Goal: Task Accomplishment & Management: Manage account settings

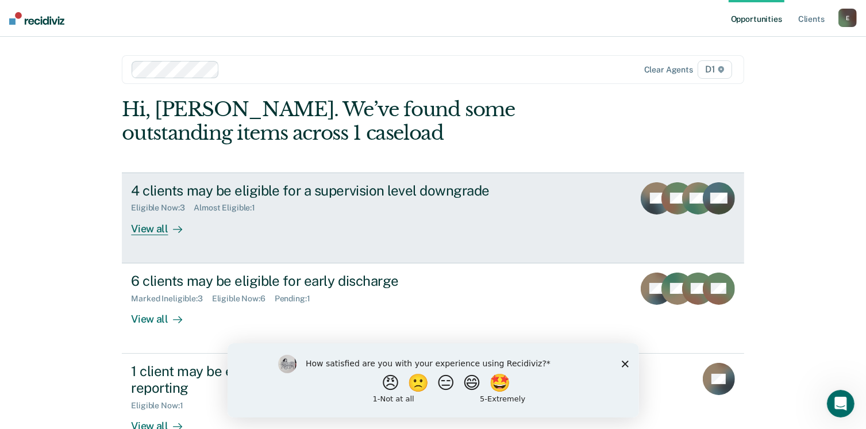
click at [152, 230] on div "View all" at bounding box center [163, 224] width 64 height 22
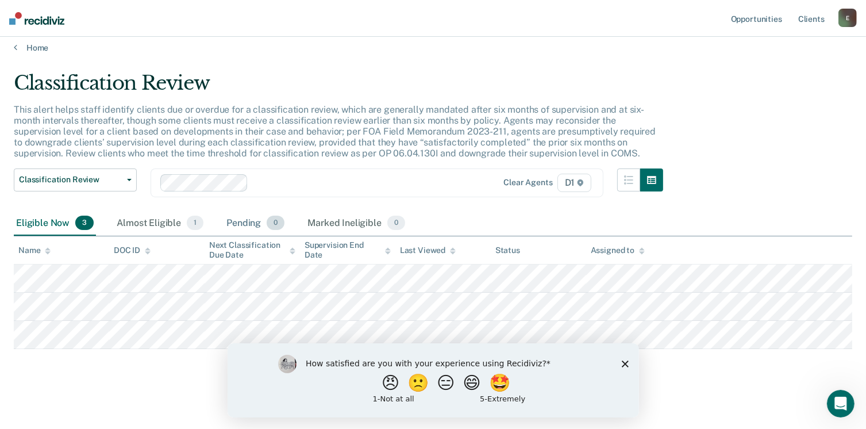
scroll to position [9, 0]
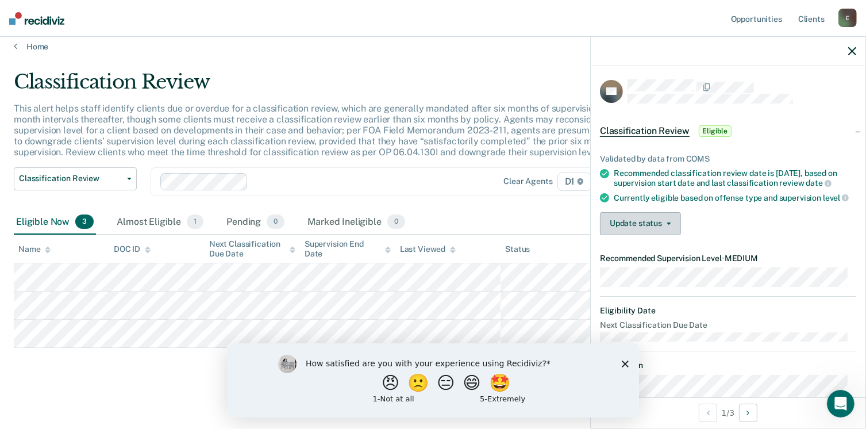
click at [667, 226] on button "Update status" at bounding box center [640, 223] width 81 height 23
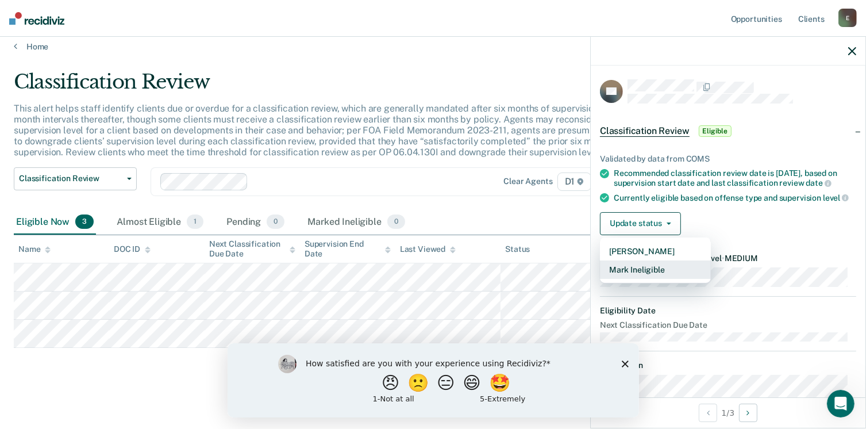
click at [645, 279] on button "Mark Ineligible" at bounding box center [655, 269] width 111 height 18
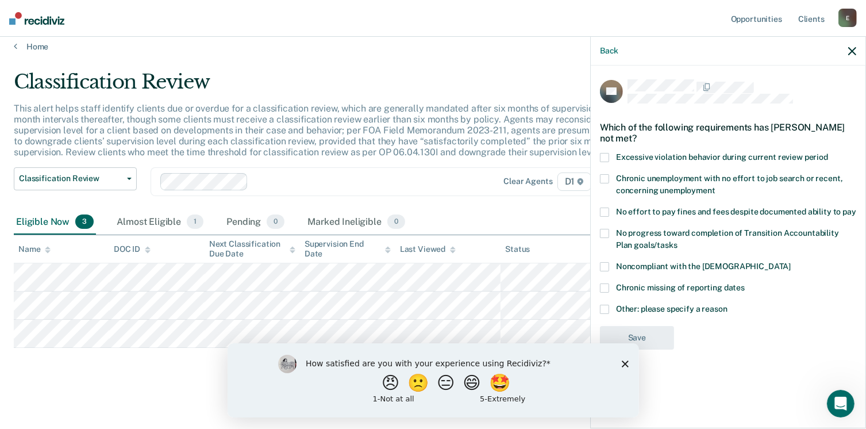
click at [612, 157] on label "Excessive violation behavior during current review period" at bounding box center [728, 159] width 256 height 12
click at [828, 153] on input "Excessive violation behavior during current review period" at bounding box center [828, 153] width 0 height 0
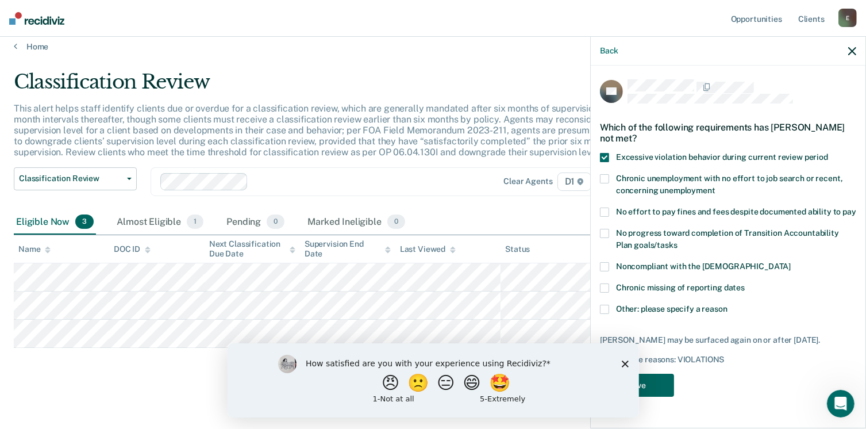
click at [659, 382] on button "Save" at bounding box center [637, 386] width 74 height 24
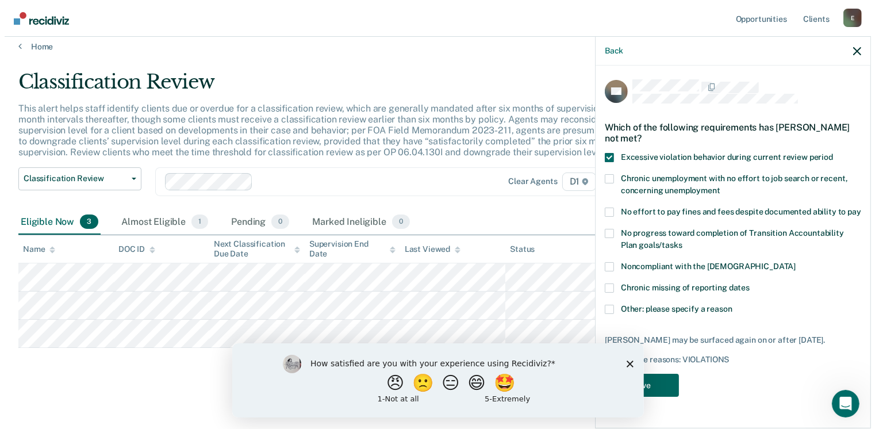
scroll to position [0, 0]
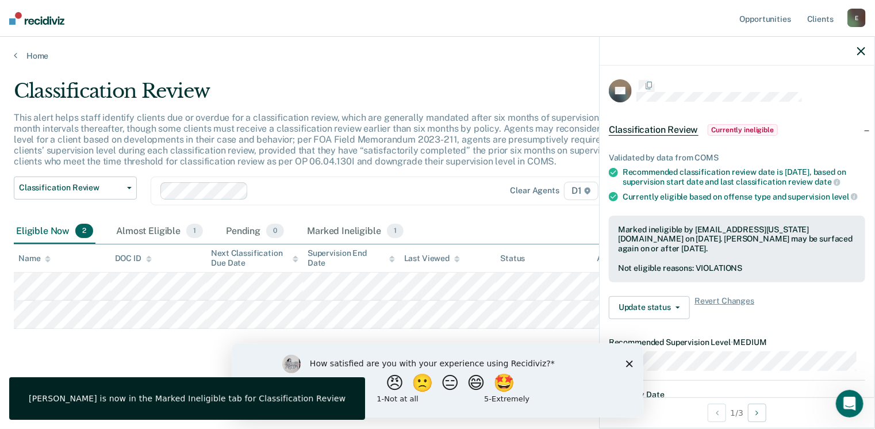
click at [629, 357] on div "How satisfied are you with your experience using Recidiviz? 😠 🙁 😑 😄 🤩 1 - Not a…" at bounding box center [436, 380] width 411 height 74
click at [628, 362] on polygon "Close survey" at bounding box center [628, 363] width 7 height 7
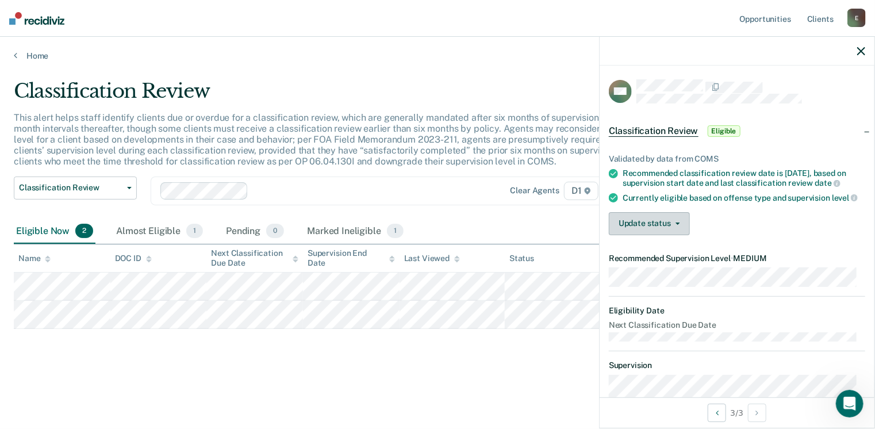
click at [674, 225] on span "button" at bounding box center [675, 223] width 9 height 2
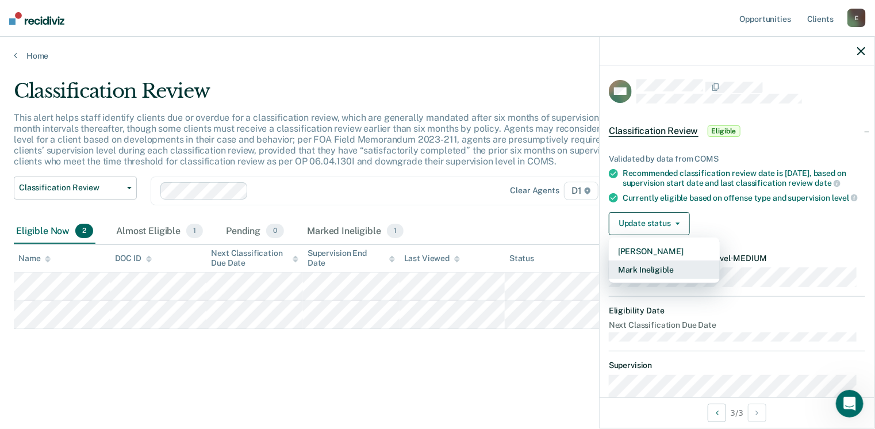
click at [653, 273] on button "Mark Ineligible" at bounding box center [664, 269] width 111 height 18
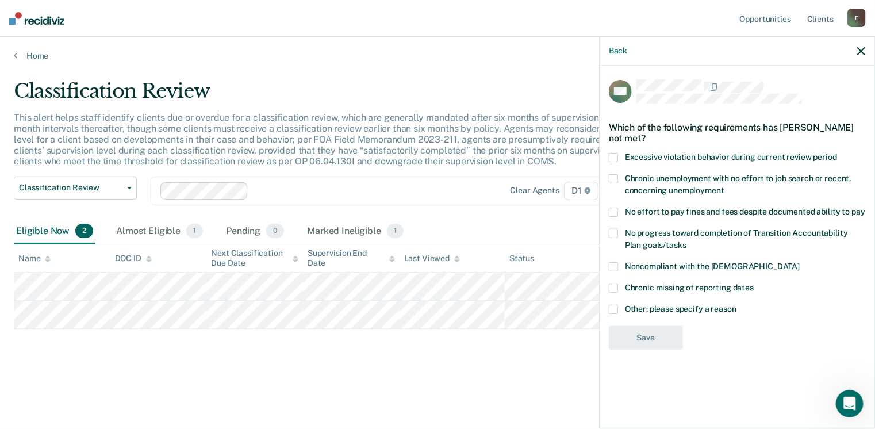
click at [616, 307] on span at bounding box center [613, 309] width 9 height 9
click at [736, 305] on input "Other: please specify a reason" at bounding box center [736, 305] width 0 height 0
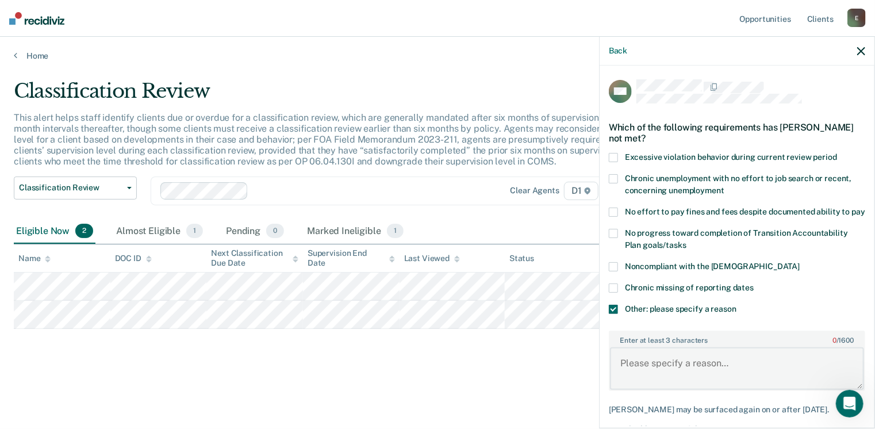
click at [647, 373] on textarea "Enter at least 3 characters 0 / 1600" at bounding box center [737, 368] width 254 height 43
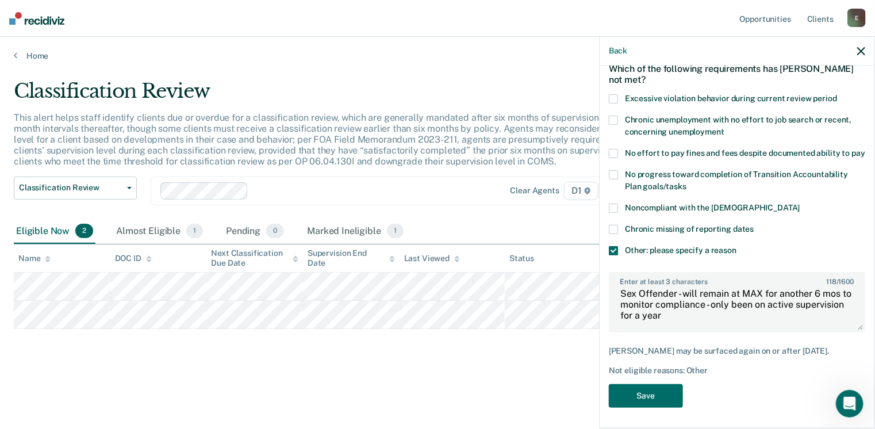
scroll to position [71, 0]
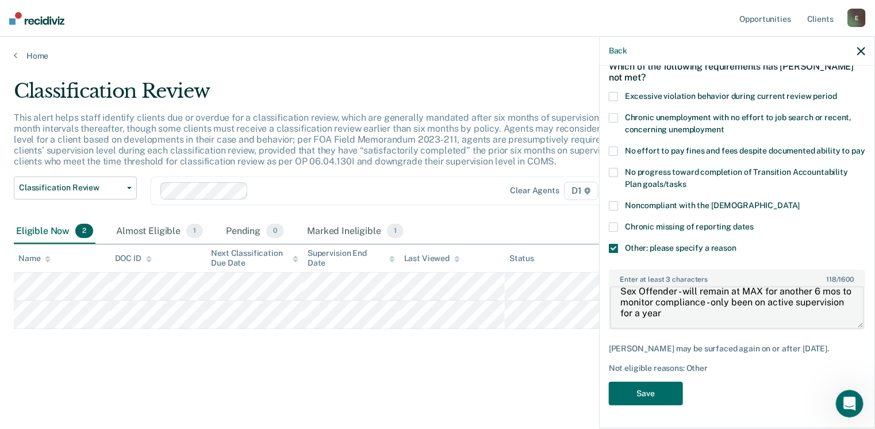
click at [728, 321] on textarea "Sex Offender - will remain at MAX for another 6 mos to monitor compliance - onl…" at bounding box center [737, 307] width 254 height 43
type textarea "Sex Offender - will remain at MAX for another 6 mos to monitor compliance - onl…"
click at [645, 389] on button "Save" at bounding box center [646, 394] width 74 height 24
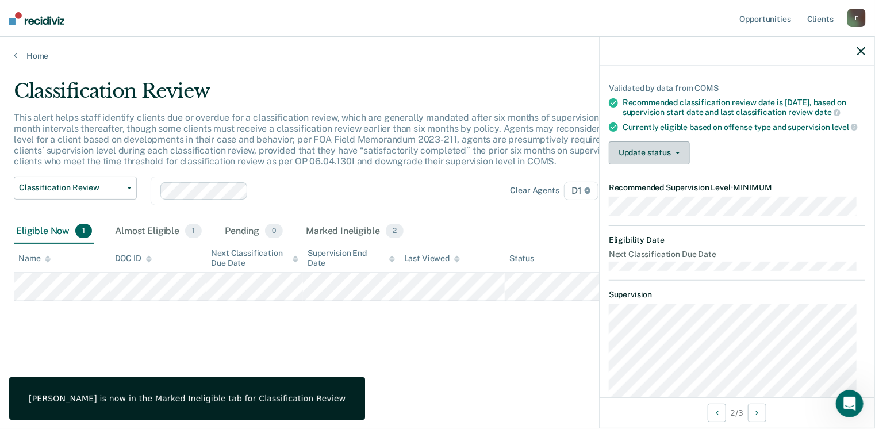
click at [638, 156] on button "Update status" at bounding box center [649, 152] width 81 height 23
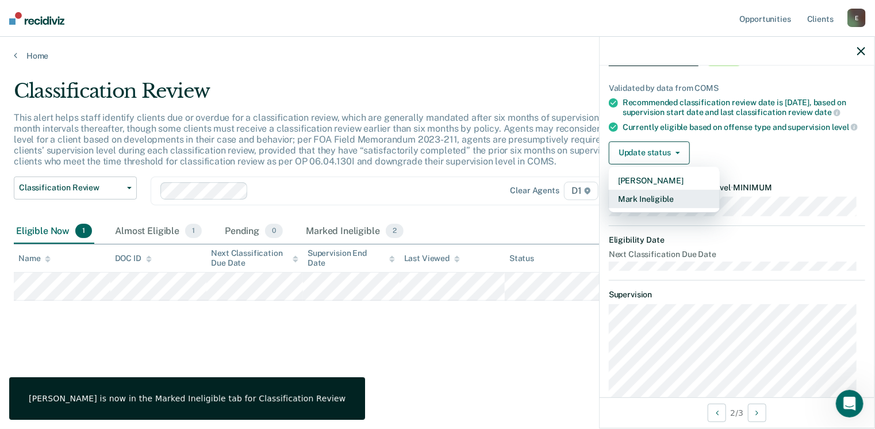
click at [645, 206] on button "Mark Ineligible" at bounding box center [664, 199] width 111 height 18
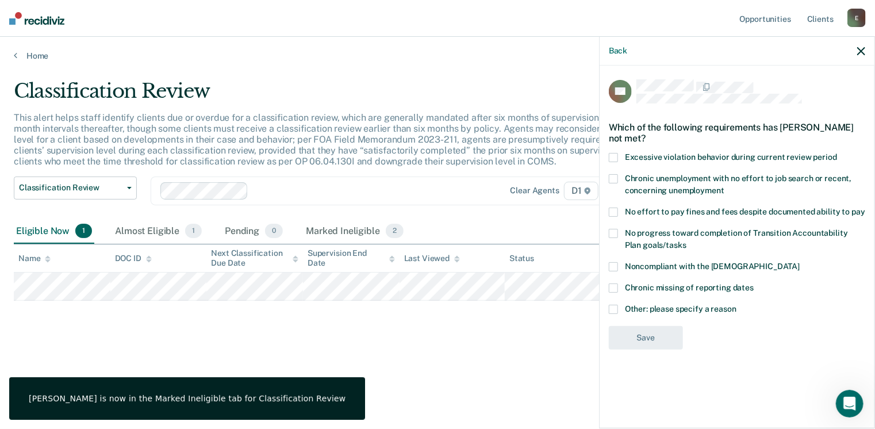
scroll to position [0, 0]
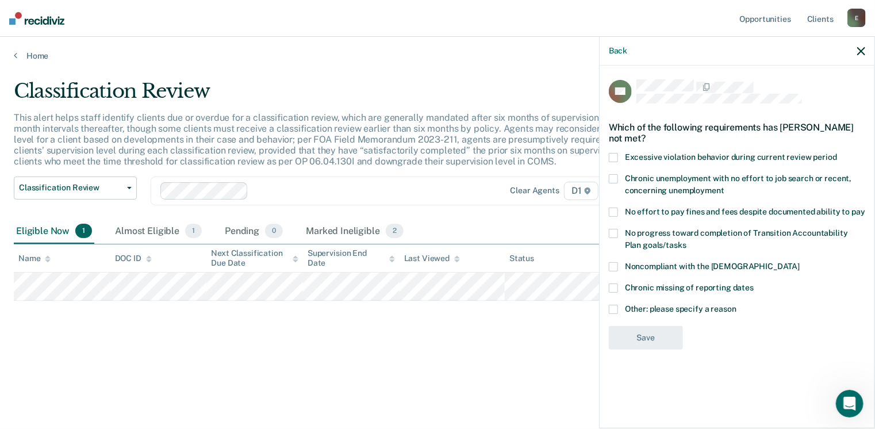
click at [613, 309] on span at bounding box center [613, 309] width 9 height 9
click at [736, 305] on input "Other: please specify a reason" at bounding box center [736, 305] width 0 height 0
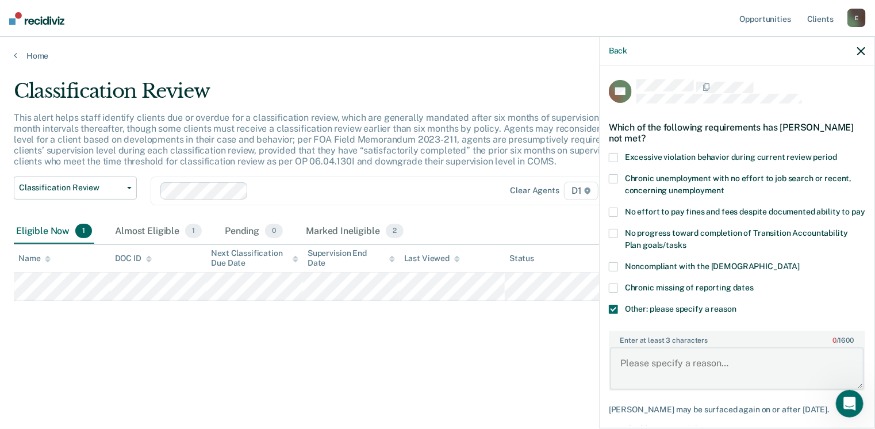
click at [637, 373] on textarea "Enter at least 3 characters 0 / 1600" at bounding box center [737, 368] width 254 height 43
drag, startPoint x: 741, startPoint y: 378, endPoint x: 711, endPoint y: 375, distance: 30.0
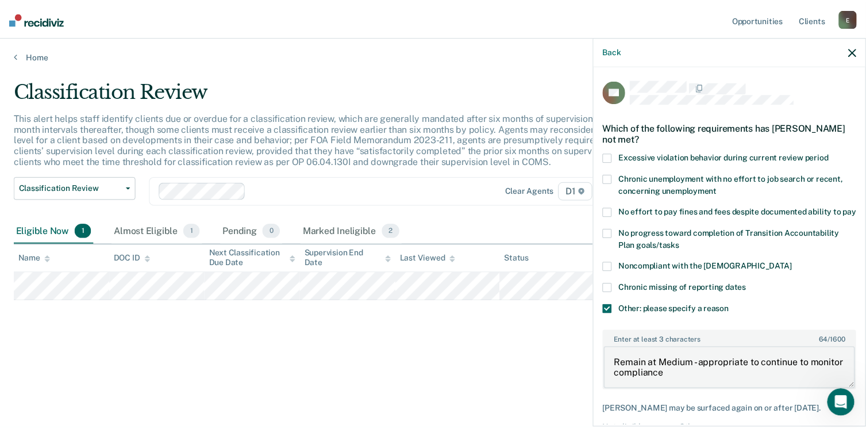
scroll to position [71, 0]
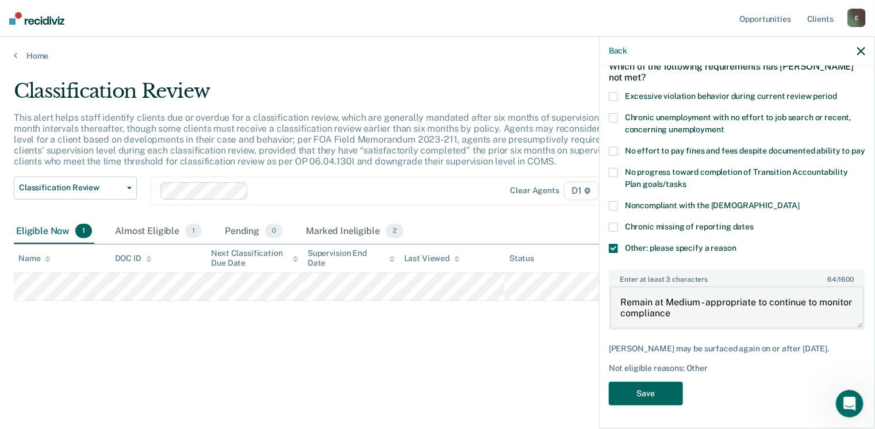
type textarea "Remain at Medium - appropriate to continue to monitor compliance"
click at [653, 388] on button "Save" at bounding box center [646, 394] width 74 height 24
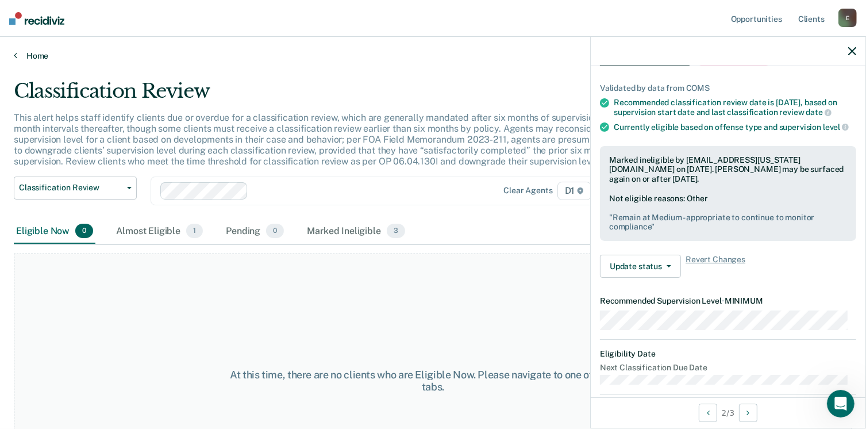
click at [39, 53] on link "Home" at bounding box center [433, 56] width 839 height 10
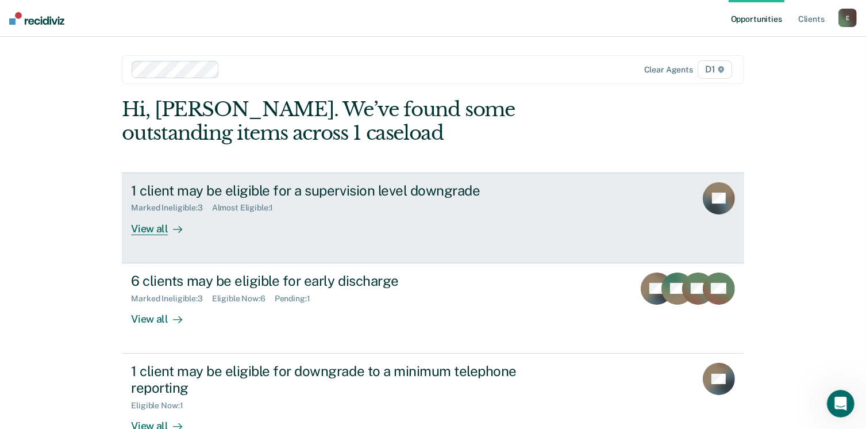
click at [131, 227] on div "View all" at bounding box center [163, 224] width 64 height 22
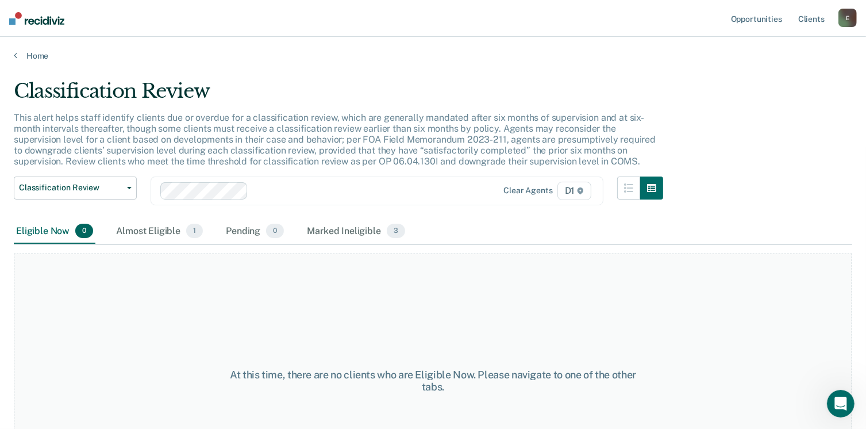
click at [34, 49] on div "Home" at bounding box center [433, 49] width 866 height 24
click at [29, 55] on link "Home" at bounding box center [433, 56] width 839 height 10
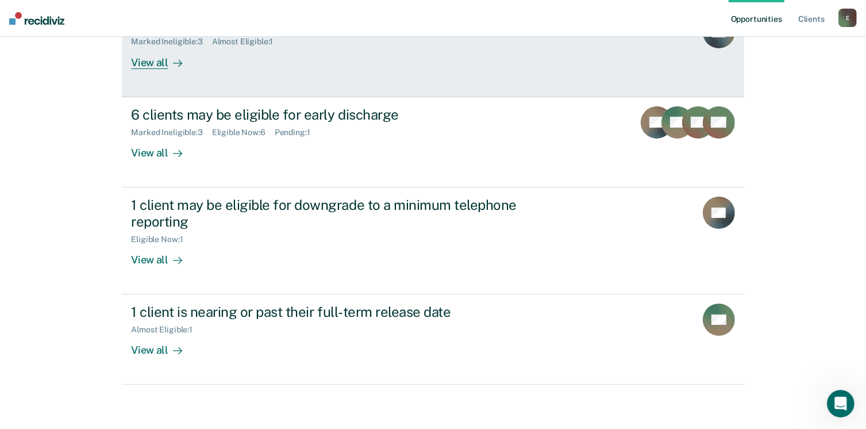
scroll to position [167, 0]
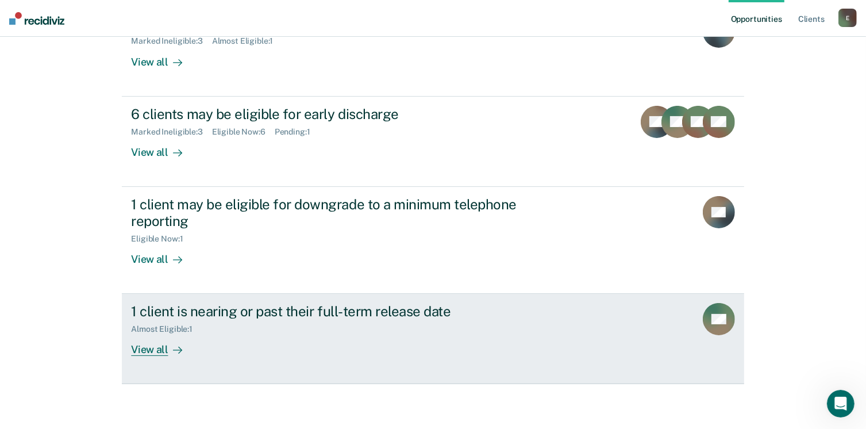
click at [149, 343] on div "View all" at bounding box center [163, 345] width 64 height 22
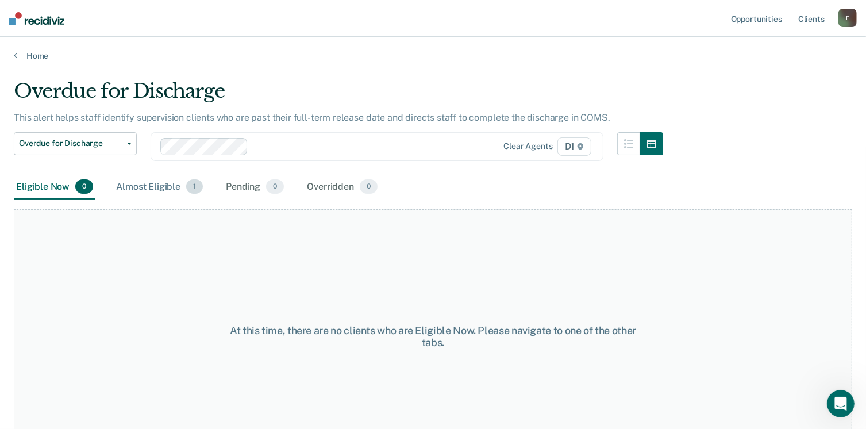
click at [165, 184] on div "Almost Eligible 1" at bounding box center [159, 187] width 91 height 25
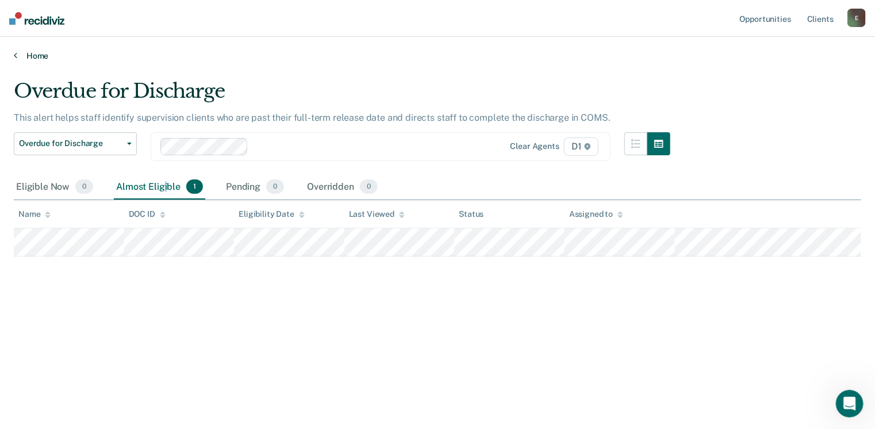
click at [18, 56] on link "Home" at bounding box center [437, 56] width 847 height 10
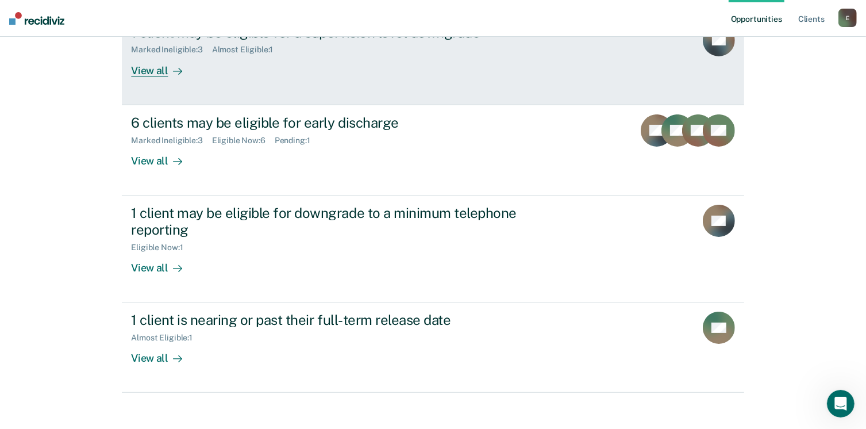
scroll to position [167, 0]
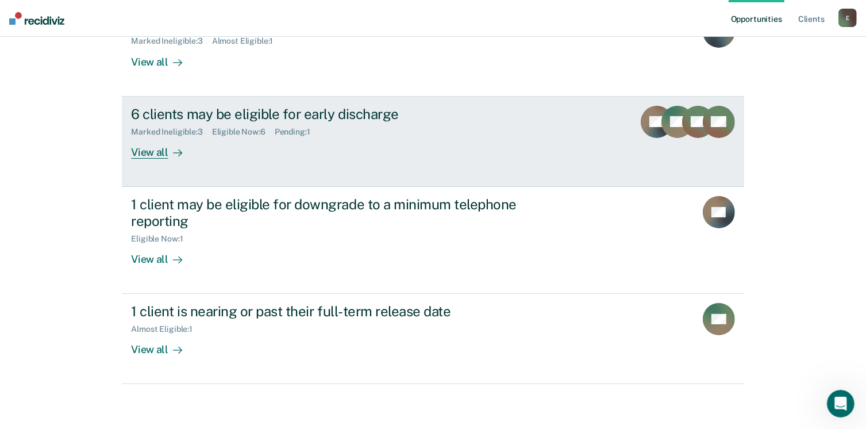
click at [160, 151] on div "View all" at bounding box center [163, 147] width 64 height 22
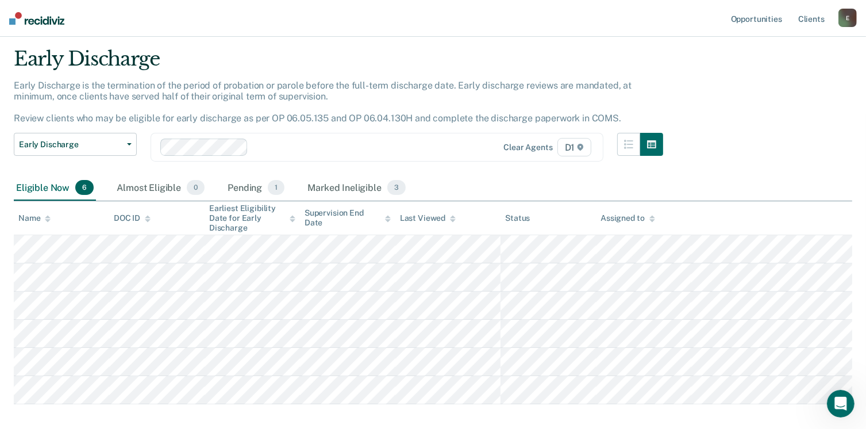
scroll to position [89, 0]
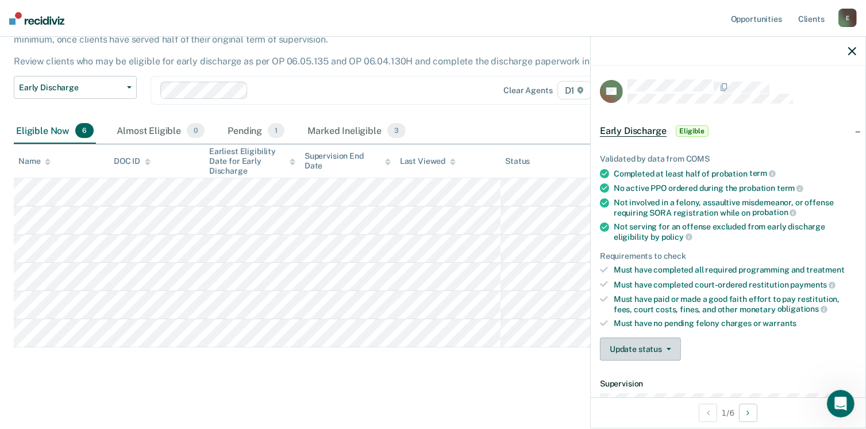
click at [644, 349] on button "Update status" at bounding box center [640, 348] width 81 height 23
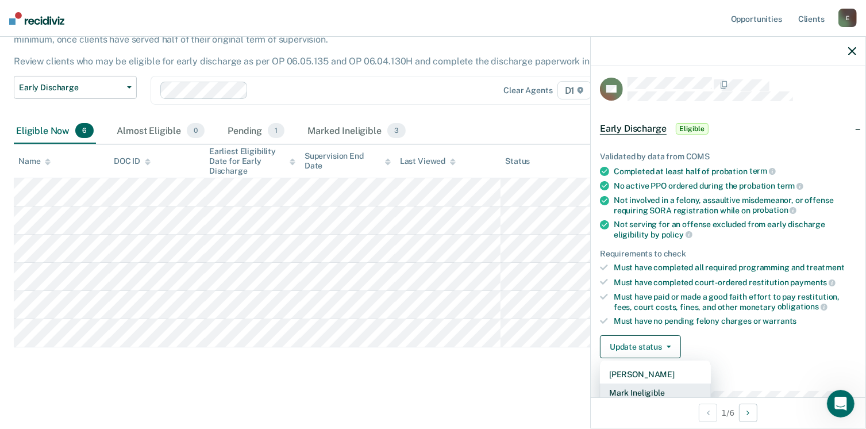
click at [643, 384] on button "Mark Ineligible" at bounding box center [655, 392] width 111 height 18
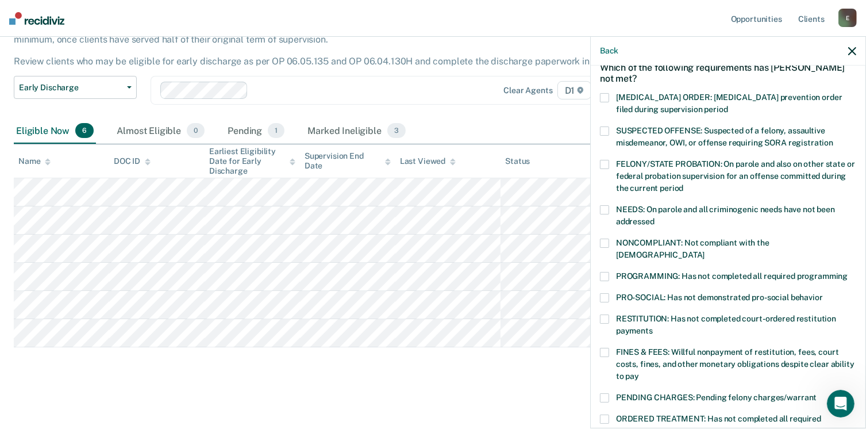
scroll to position [117, 0]
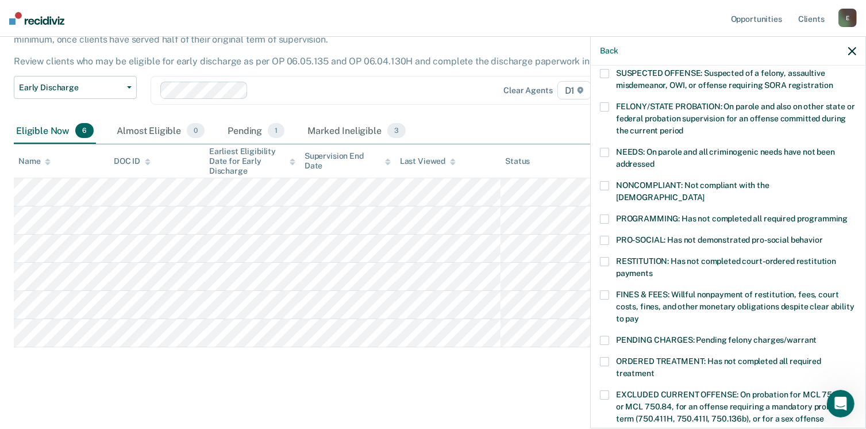
click at [603, 183] on span at bounding box center [604, 185] width 9 height 9
click at [705, 193] on input "NONCOMPLIANT: Not compliant with the [DEMOGRAPHIC_DATA]" at bounding box center [705, 193] width 0 height 0
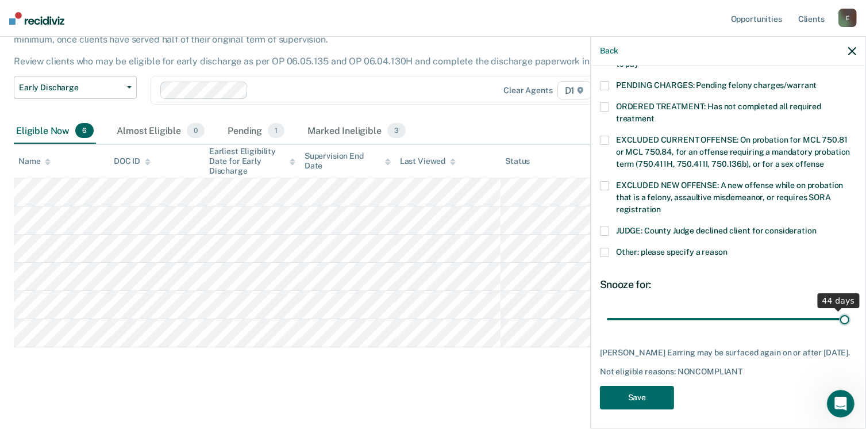
scroll to position [362, 0]
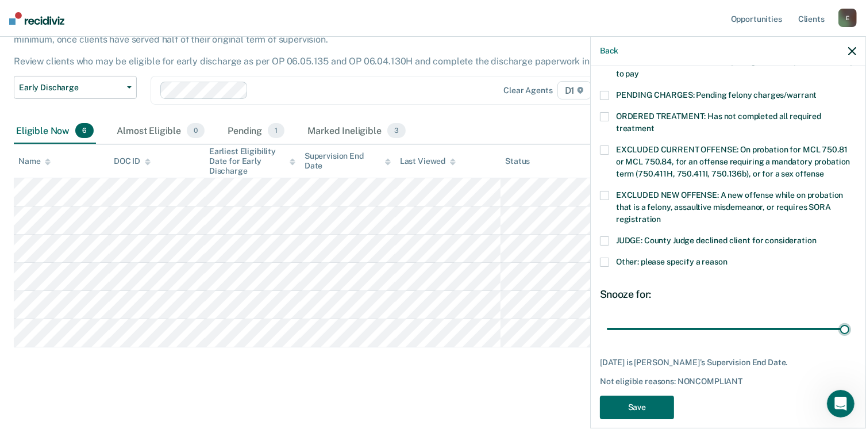
drag, startPoint x: 756, startPoint y: 306, endPoint x: 749, endPoint y: 372, distance: 65.9
type input "45"
click at [844, 319] on input "range" at bounding box center [728, 329] width 243 height 20
click at [642, 395] on button "Save" at bounding box center [637, 407] width 74 height 24
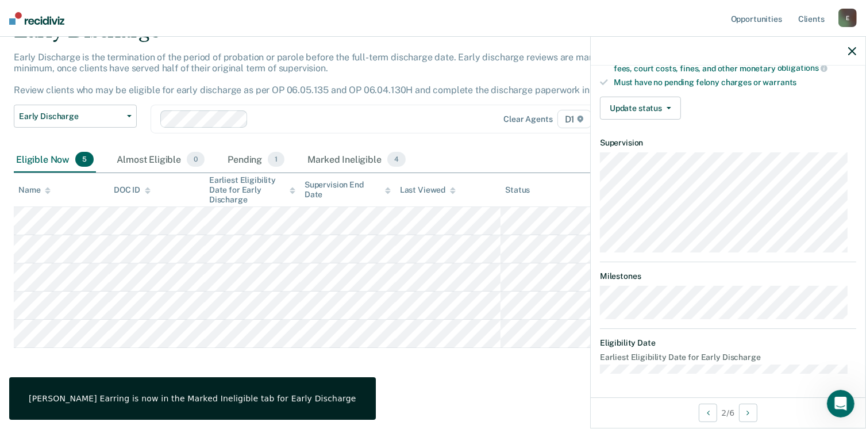
scroll to position [236, 0]
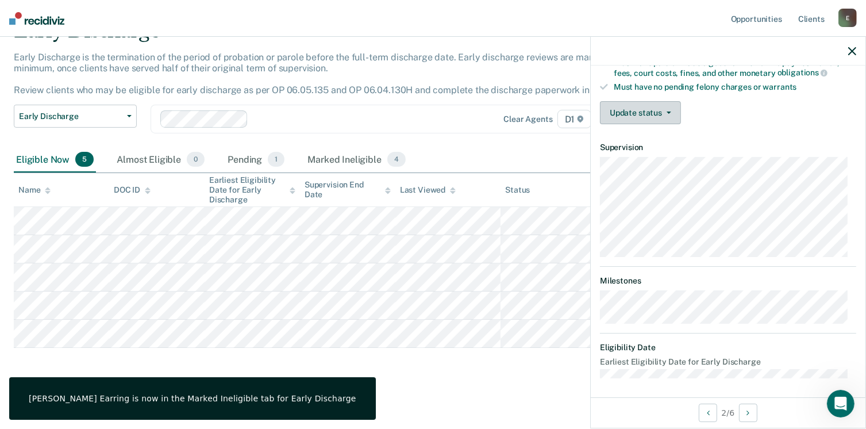
click at [648, 109] on button "Update status" at bounding box center [640, 112] width 81 height 23
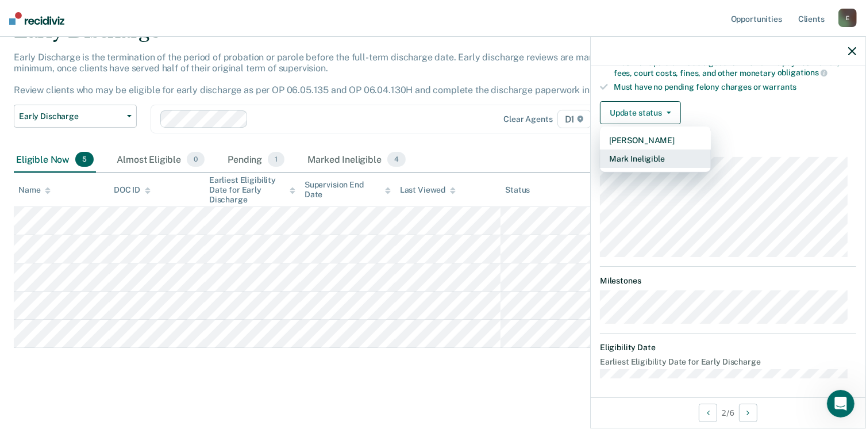
click at [642, 156] on button "Mark Ineligible" at bounding box center [655, 158] width 111 height 18
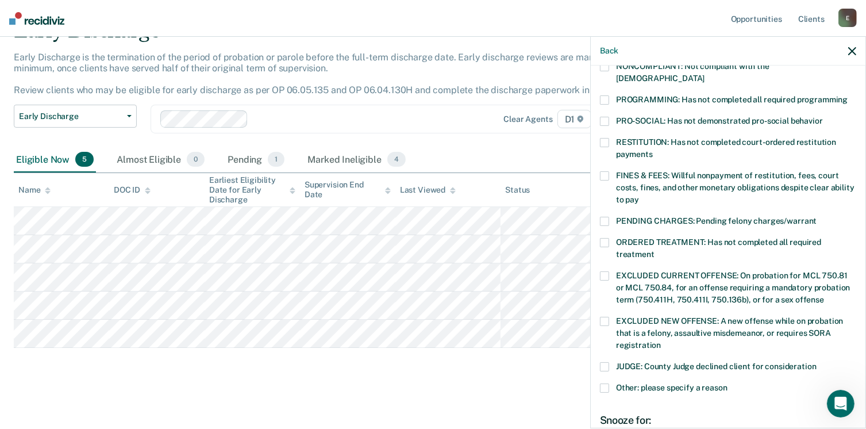
click at [603, 383] on span at bounding box center [604, 387] width 9 height 9
click at [728, 383] on input "Other: please specify a reason" at bounding box center [728, 383] width 0 height 0
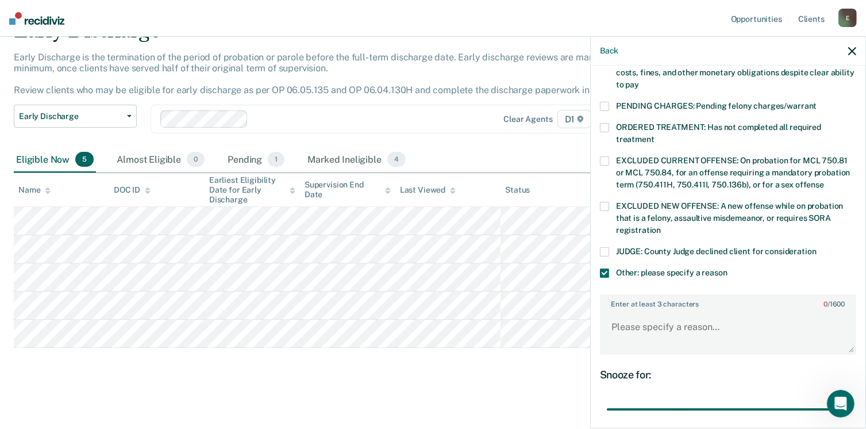
drag, startPoint x: 706, startPoint y: 381, endPoint x: 704, endPoint y: 292, distance: 89.1
type input "90"
click at [849, 399] on input "range" at bounding box center [728, 409] width 243 height 20
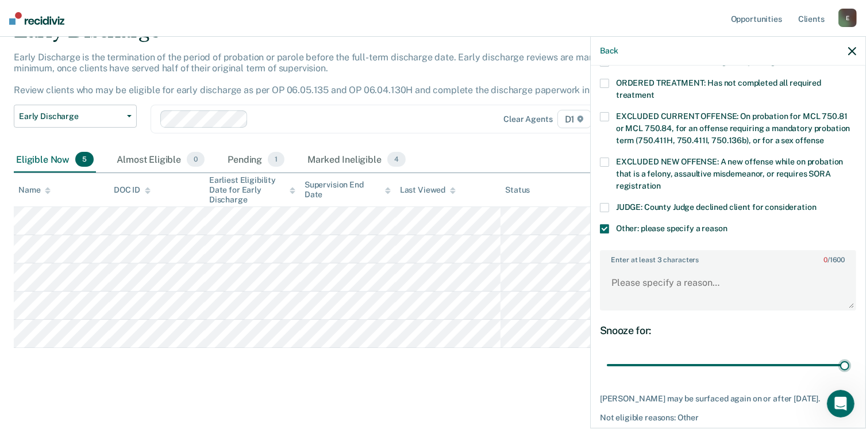
scroll to position [420, 0]
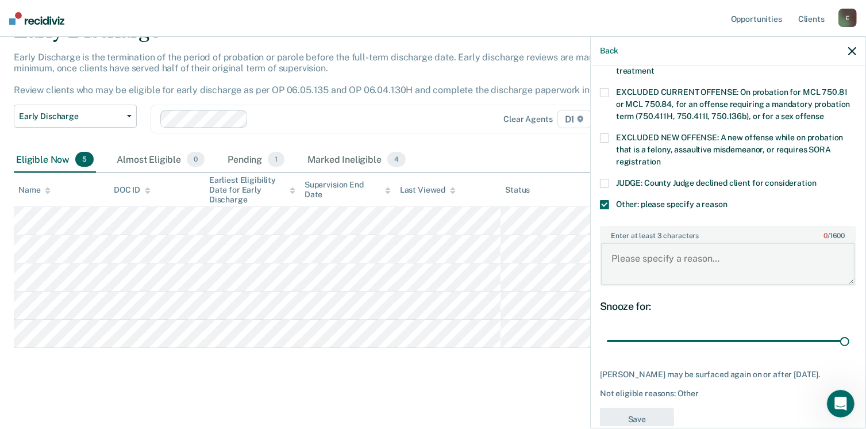
click at [614, 243] on textarea "Enter at least 3 characters 0 / 1600" at bounding box center [728, 264] width 254 height 43
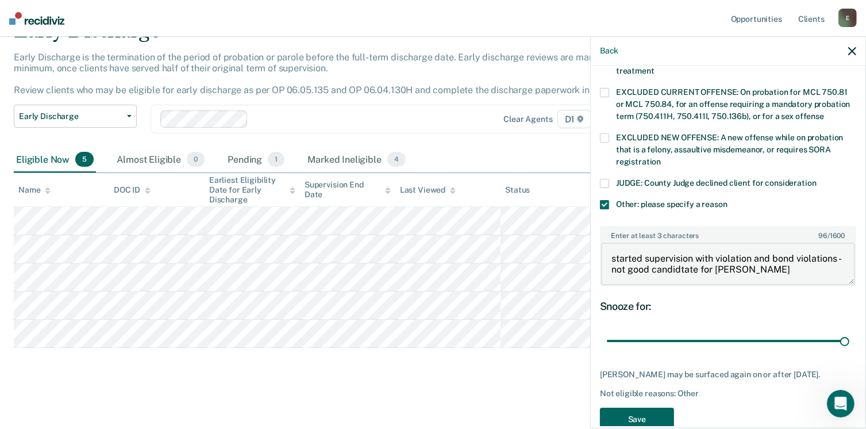
type textarea "started supervision with violation and bond violations - not good candidtate fo…"
click at [645, 407] on button "Save" at bounding box center [637, 419] width 74 height 24
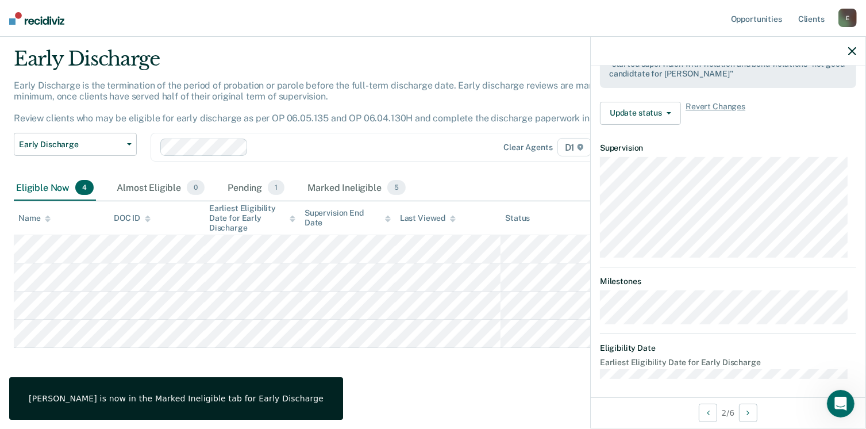
scroll to position [224, 0]
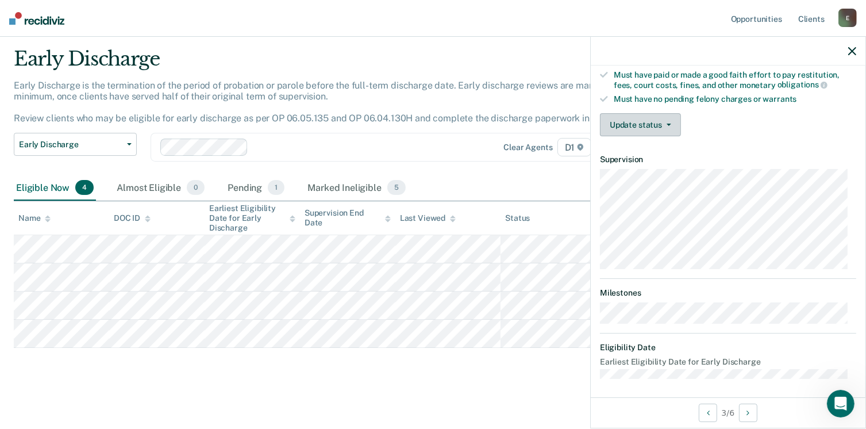
click at [660, 124] on button "Update status" at bounding box center [640, 124] width 81 height 23
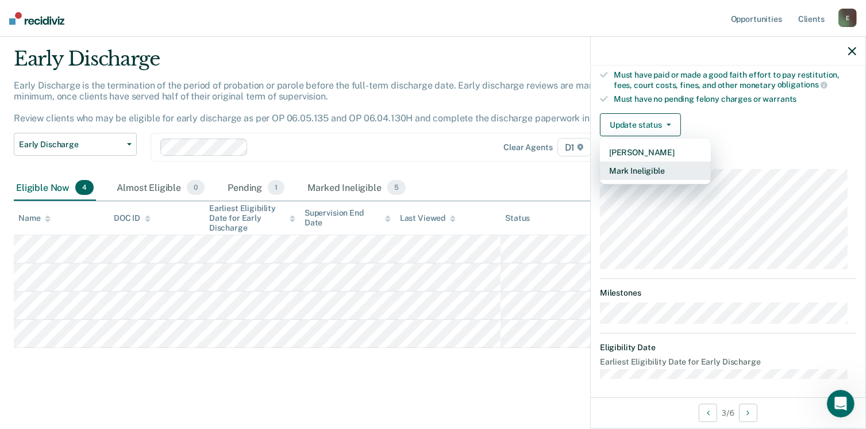
click at [652, 166] on button "Mark Ineligible" at bounding box center [655, 170] width 111 height 18
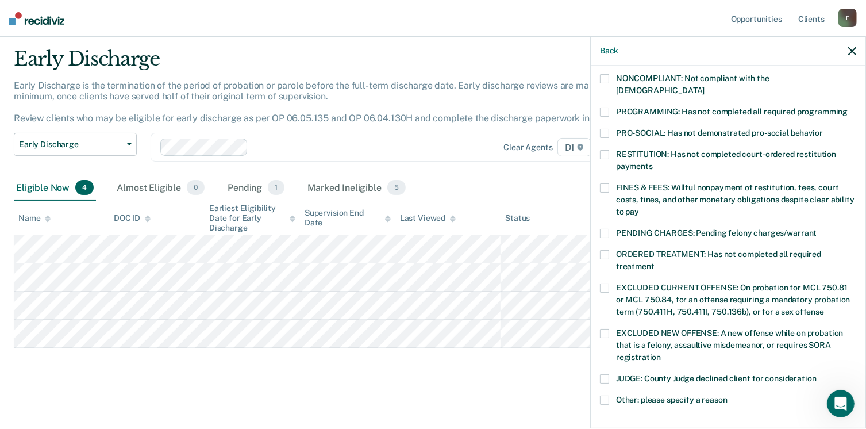
click at [609, 183] on label "FINES & FEES: Willful nonpayment of restitution, fees, court costs, fines, and …" at bounding box center [728, 201] width 256 height 36
click at [639, 207] on input "FINES & FEES: Willful nonpayment of restitution, fees, court costs, fines, and …" at bounding box center [639, 207] width 0 height 0
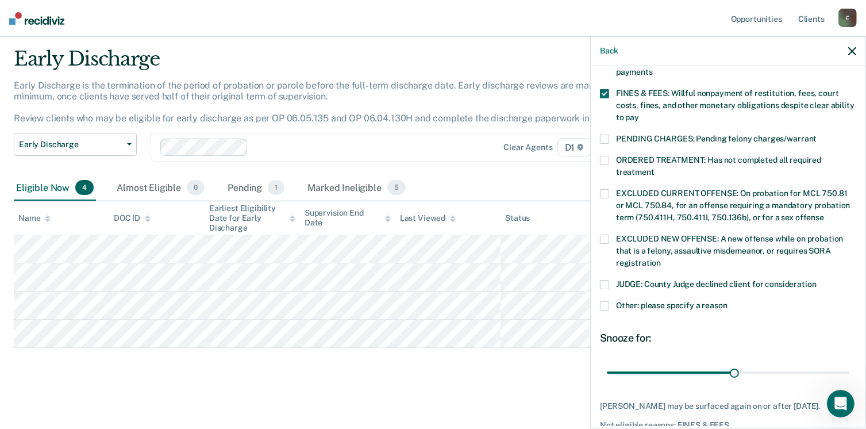
scroll to position [339, 0]
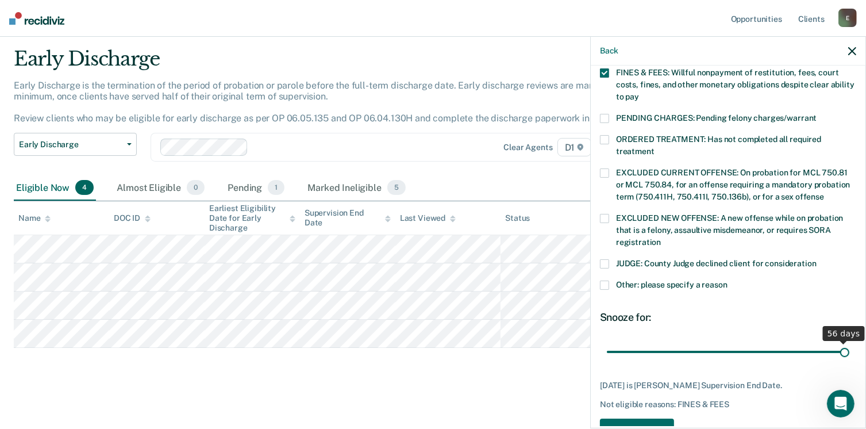
drag, startPoint x: 726, startPoint y: 336, endPoint x: 878, endPoint y: 337, distance: 151.7
type input "56"
click at [849, 342] on input "range" at bounding box center [728, 352] width 243 height 20
click at [618, 418] on button "Save" at bounding box center [637, 430] width 74 height 24
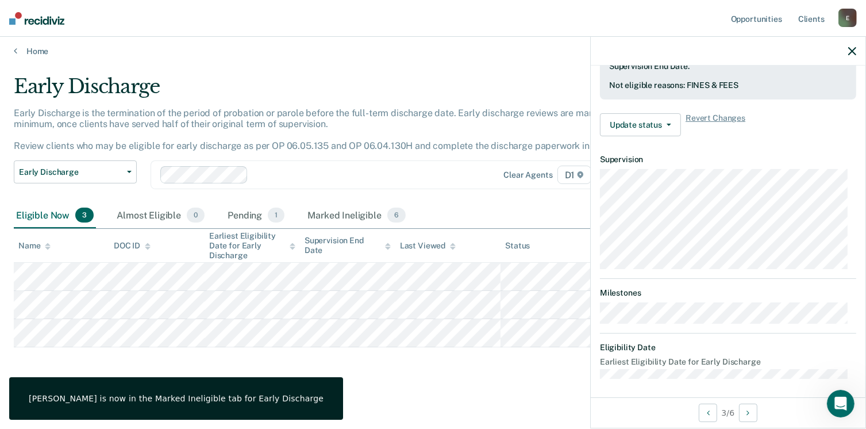
scroll to position [212, 0]
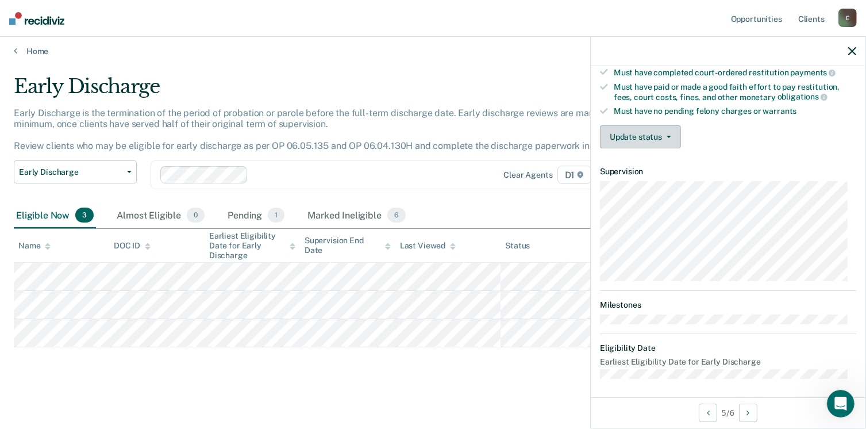
click at [662, 128] on button "Update status" at bounding box center [640, 136] width 81 height 23
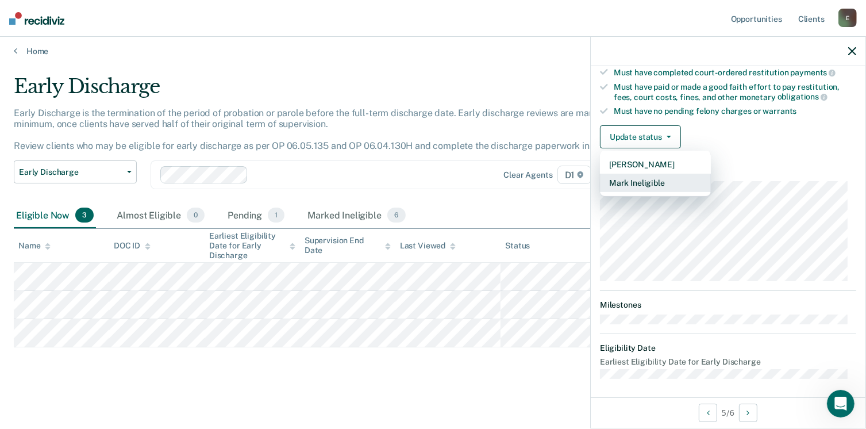
click at [634, 179] on button "Mark Ineligible" at bounding box center [655, 183] width 111 height 18
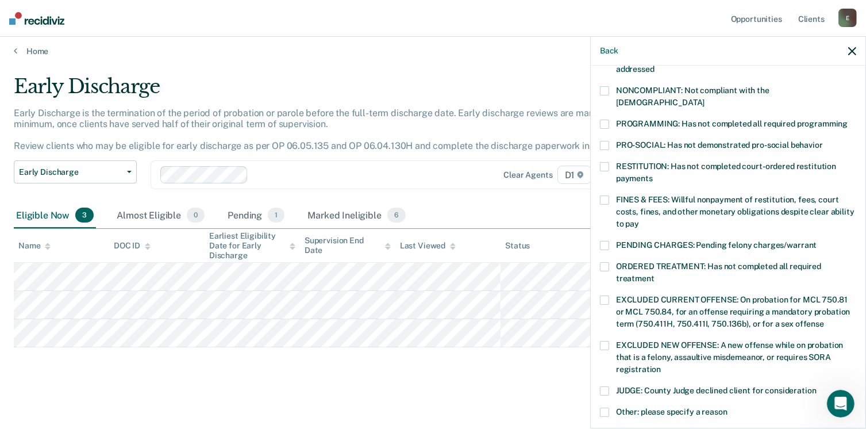
click at [603, 162] on span at bounding box center [604, 166] width 9 height 9
click at [653, 174] on input "RESTITUTION: Has not completed court-ordered restitution payments" at bounding box center [653, 174] width 0 height 0
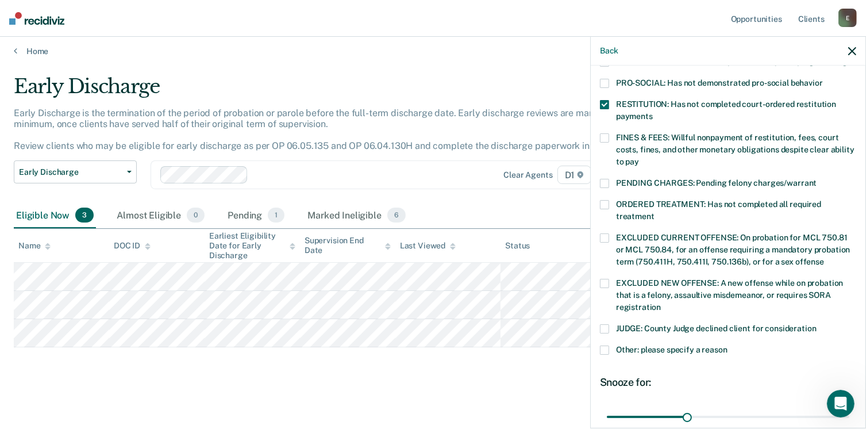
scroll to position [362, 0]
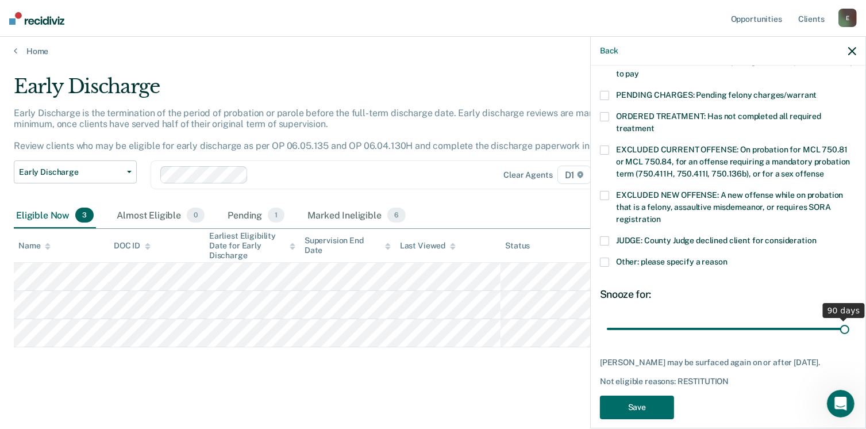
drag, startPoint x: 687, startPoint y: 316, endPoint x: 878, endPoint y: 334, distance: 191.7
type input "90"
click at [849, 334] on input "range" at bounding box center [728, 329] width 243 height 20
click at [614, 396] on button "Save" at bounding box center [637, 407] width 74 height 24
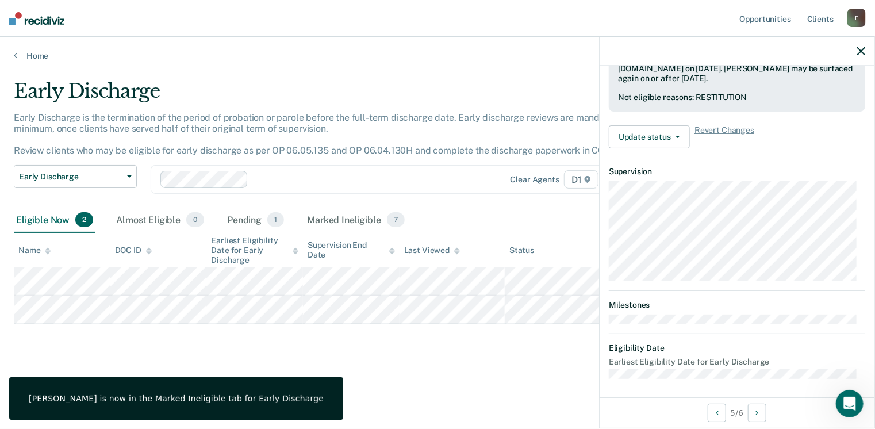
scroll to position [298, 0]
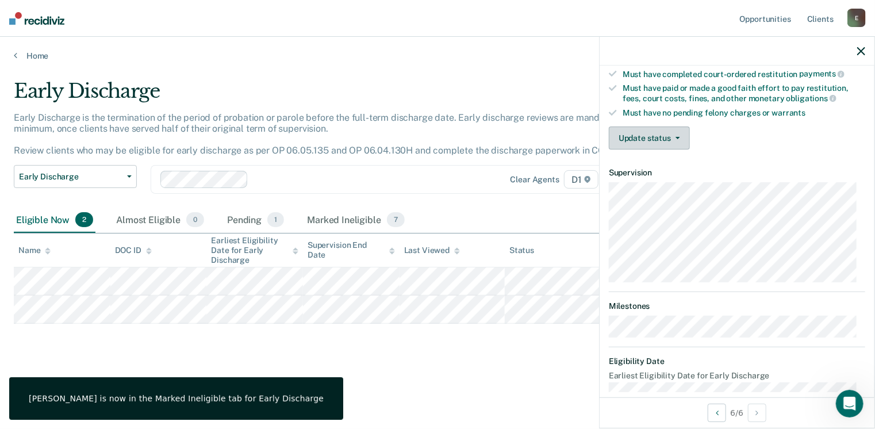
click at [663, 136] on button "Update status" at bounding box center [649, 137] width 81 height 23
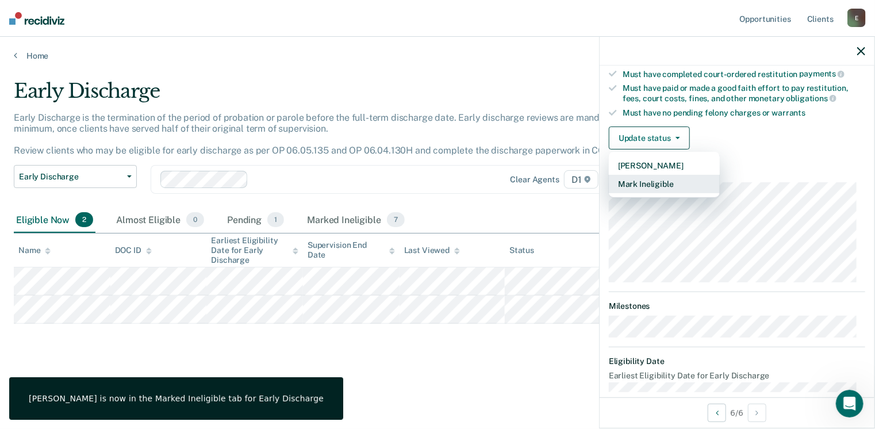
click at [651, 176] on button "Mark Ineligible" at bounding box center [664, 184] width 111 height 18
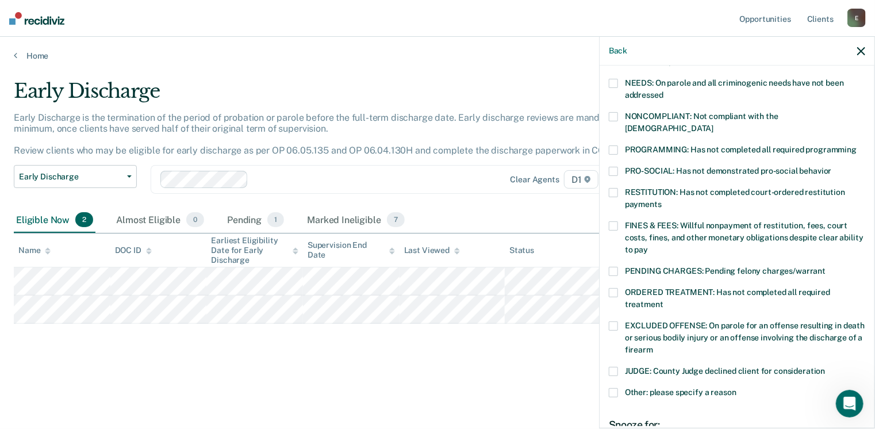
scroll to position [183, 0]
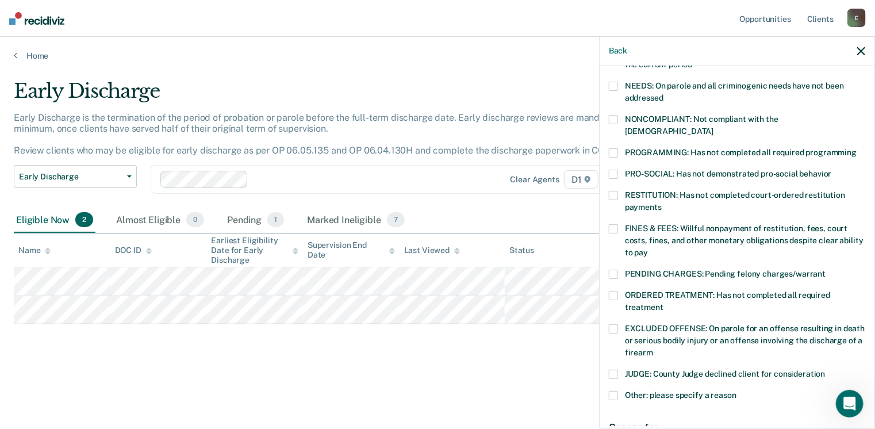
click at [620, 120] on label "NONCOMPLIANT: Not compliant with the [DEMOGRAPHIC_DATA]" at bounding box center [737, 127] width 256 height 24
click at [713, 127] on input "NONCOMPLIANT: Not compliant with the [DEMOGRAPHIC_DATA]" at bounding box center [713, 127] width 0 height 0
click at [609, 83] on span at bounding box center [613, 86] width 9 height 9
click at [663, 94] on input "NEEDS: On parole and all criminogenic needs have not been addressed" at bounding box center [663, 94] width 0 height 0
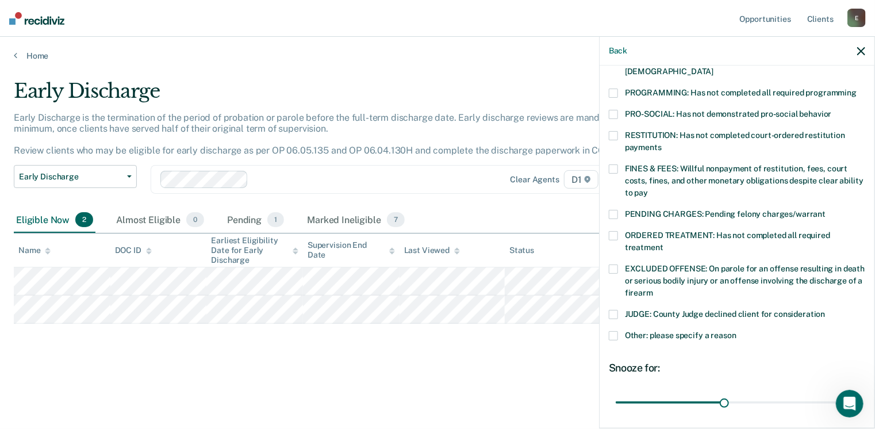
scroll to position [202, 0]
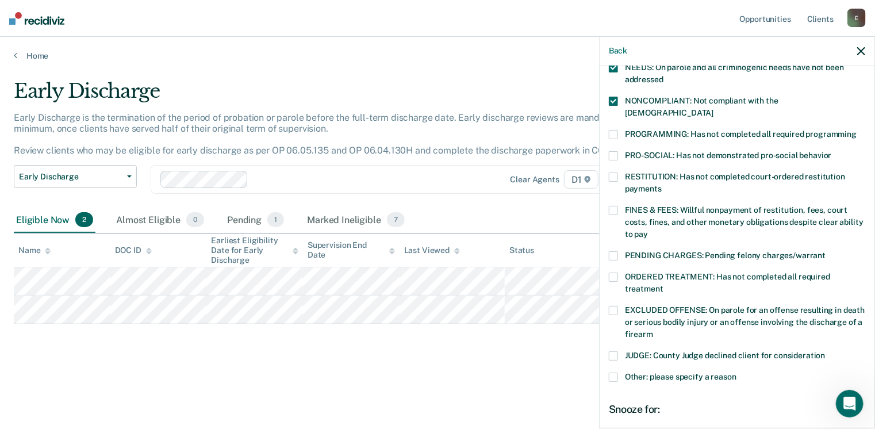
drag, startPoint x: 609, startPoint y: 121, endPoint x: 610, endPoint y: 107, distance: 13.8
click at [609, 130] on span at bounding box center [613, 134] width 9 height 9
click at [856, 130] on input "PROGRAMMING: Has not completed all required programming" at bounding box center [856, 130] width 0 height 0
drag, startPoint x: 614, startPoint y: 98, endPoint x: 621, endPoint y: 91, distance: 10.6
click at [614, 99] on span at bounding box center [613, 101] width 9 height 9
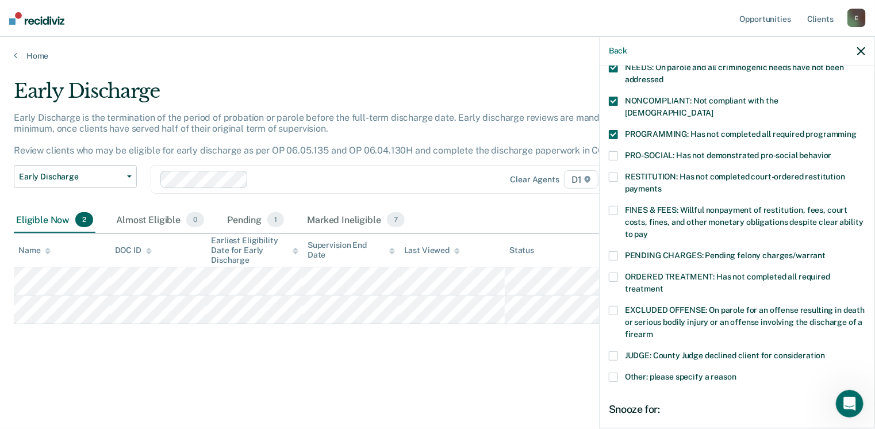
click at [713, 109] on input "NONCOMPLIANT: Not compliant with the [DEMOGRAPHIC_DATA]" at bounding box center [713, 109] width 0 height 0
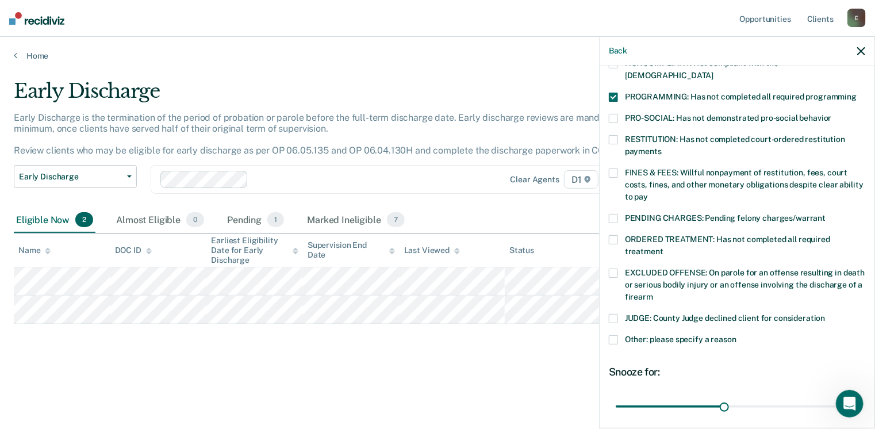
scroll to position [317, 0]
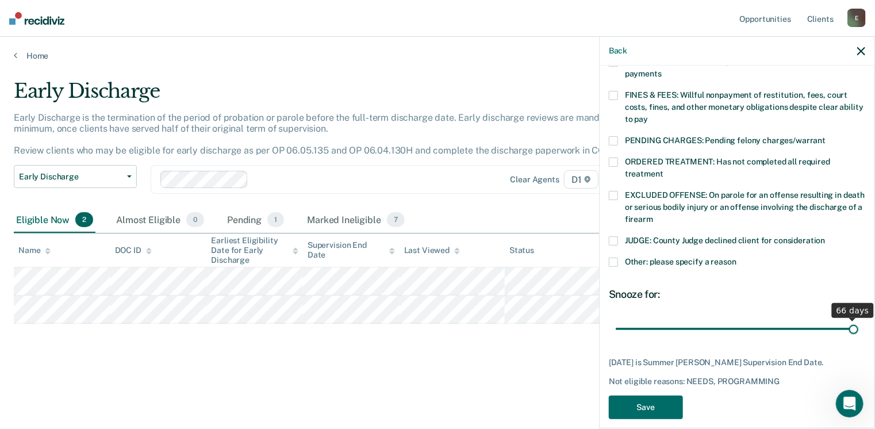
drag, startPoint x: 717, startPoint y: 315, endPoint x: 844, endPoint y: 314, distance: 126.4
type input "66"
click at [844, 319] on input "range" at bounding box center [737, 329] width 243 height 20
click at [636, 395] on button "Save" at bounding box center [646, 407] width 74 height 24
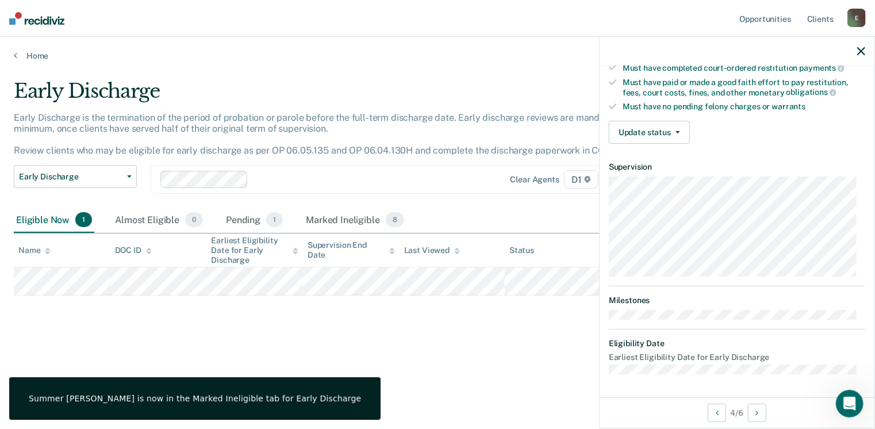
scroll to position [212, 0]
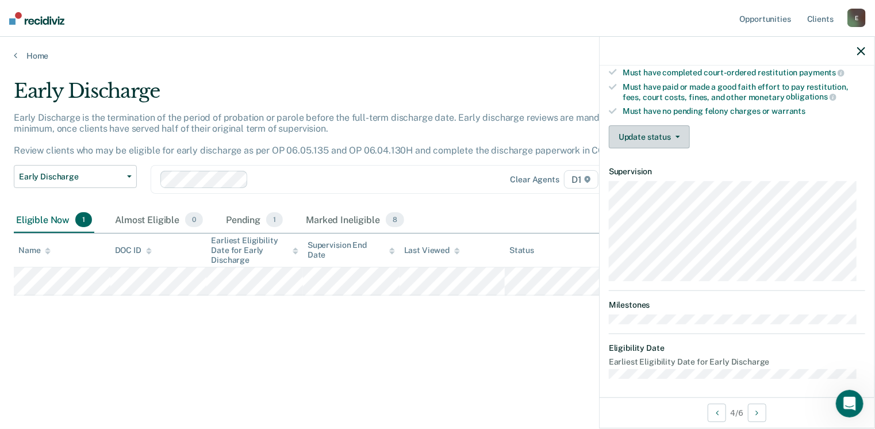
click at [678, 136] on icon "button" at bounding box center [677, 137] width 5 height 2
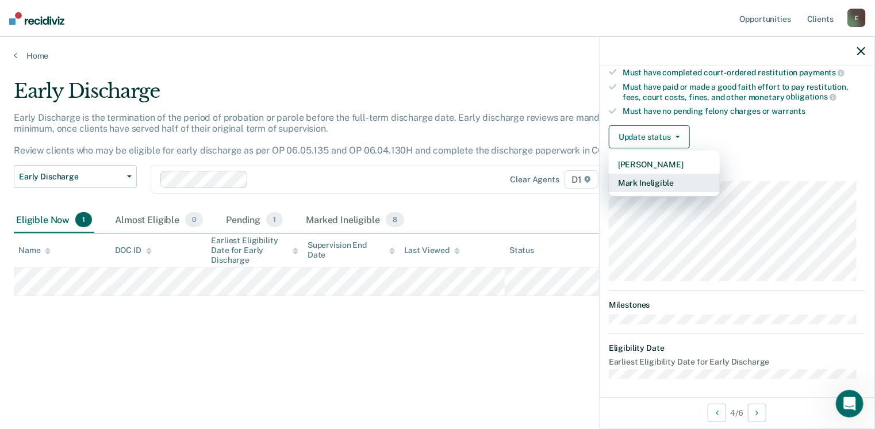
click at [651, 175] on button "Mark Ineligible" at bounding box center [664, 183] width 111 height 18
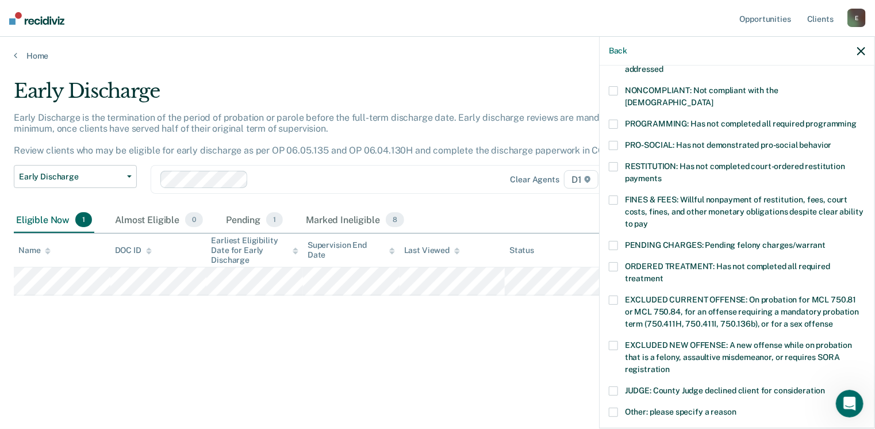
scroll to position [270, 0]
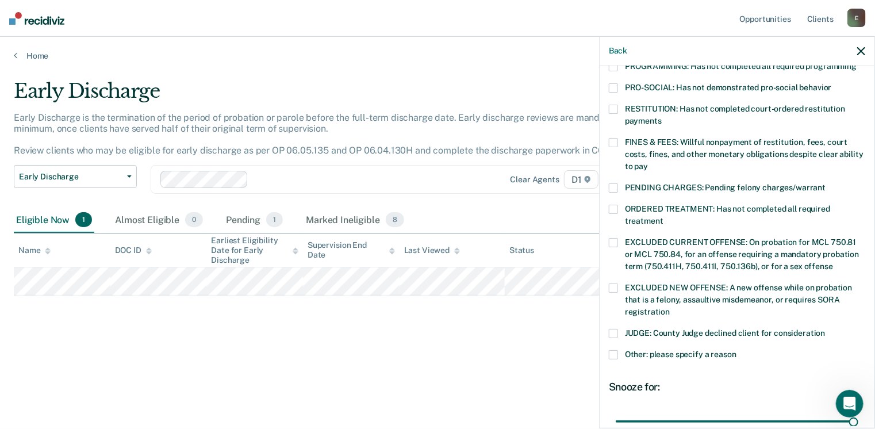
drag, startPoint x: 690, startPoint y: 407, endPoint x: 850, endPoint y: 419, distance: 160.8
type input "90"
click at [850, 419] on input "range" at bounding box center [737, 421] width 243 height 20
click at [614, 350] on span at bounding box center [613, 354] width 9 height 9
click at [736, 350] on input "Other: please specify a reason" at bounding box center [736, 350] width 0 height 0
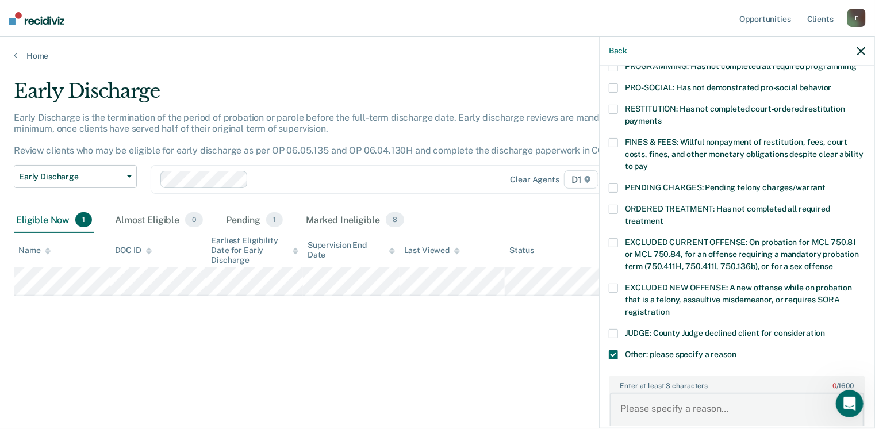
click at [646, 393] on textarea "Enter at least 3 characters 0 / 1600" at bounding box center [737, 414] width 254 height 43
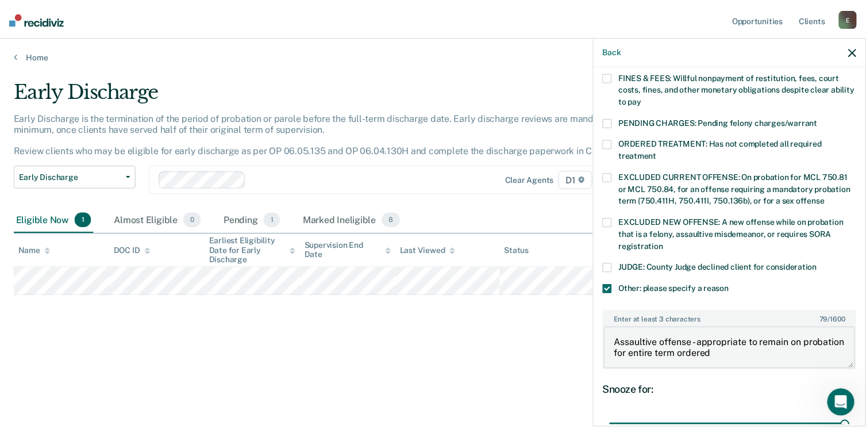
scroll to position [440, 0]
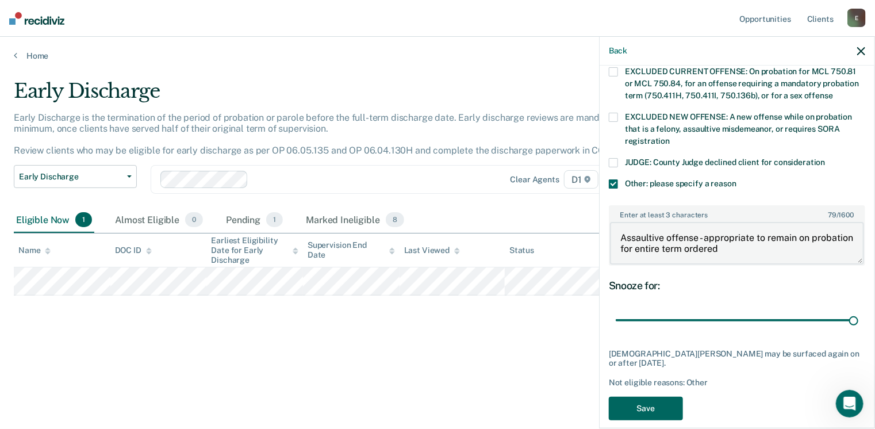
type textarea "Assaultive offense - appropriate to remain on probation for entire term ordered"
click at [651, 398] on button "Save" at bounding box center [646, 409] width 74 height 24
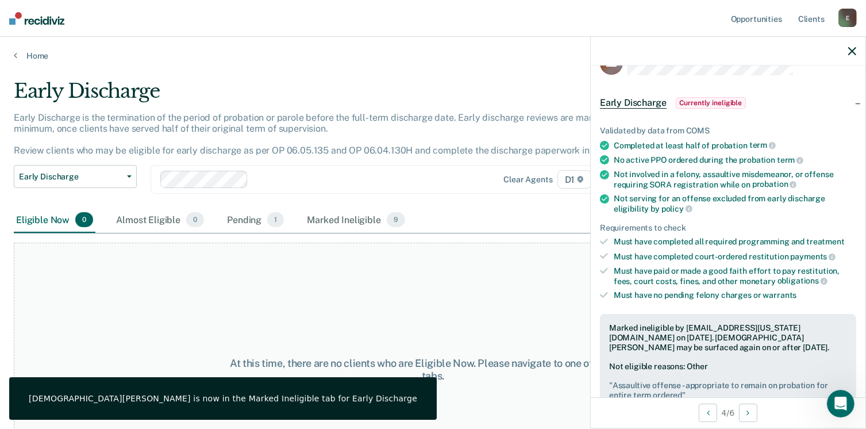
scroll to position [0, 0]
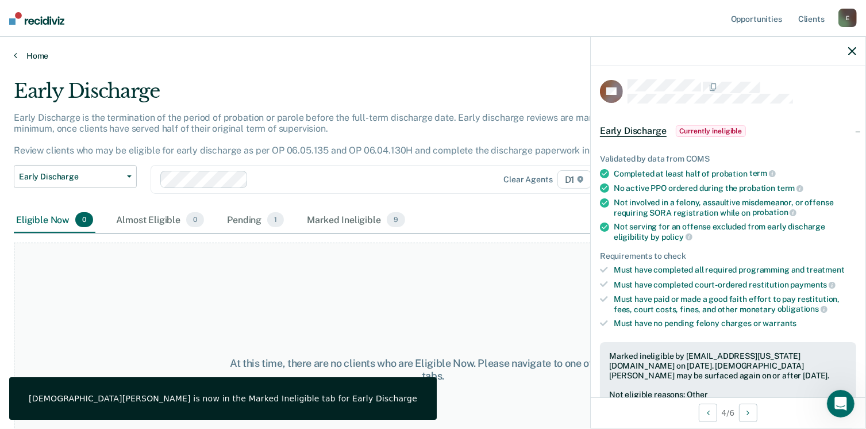
click at [29, 53] on link "Home" at bounding box center [433, 56] width 839 height 10
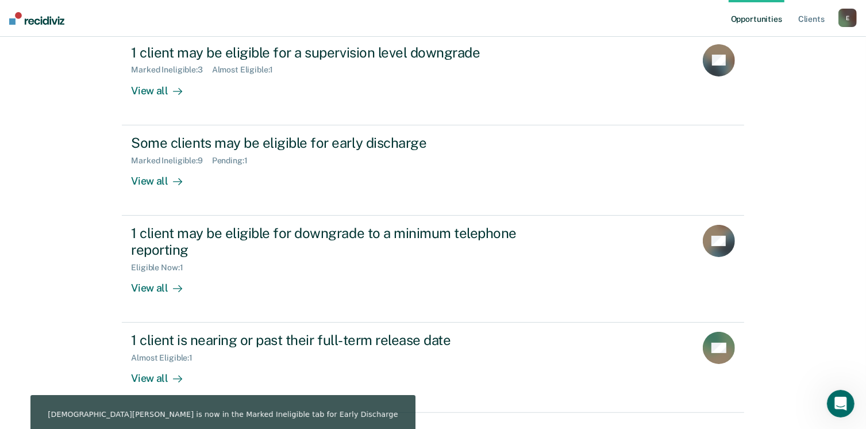
scroll to position [167, 0]
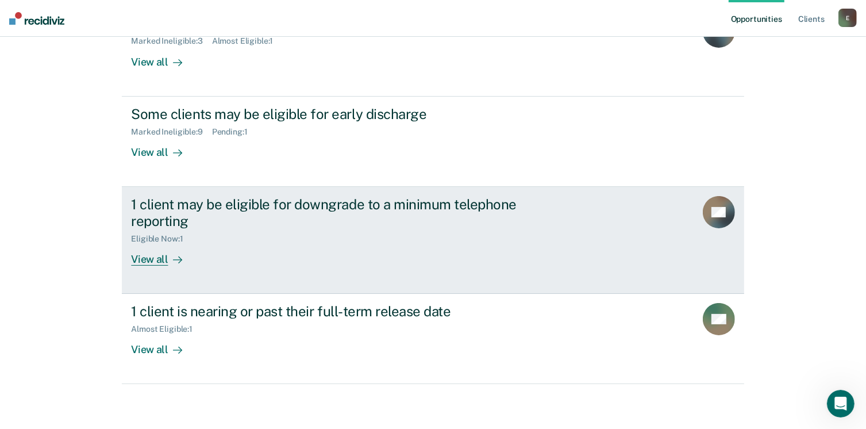
click at [144, 256] on div "View all" at bounding box center [163, 254] width 64 height 22
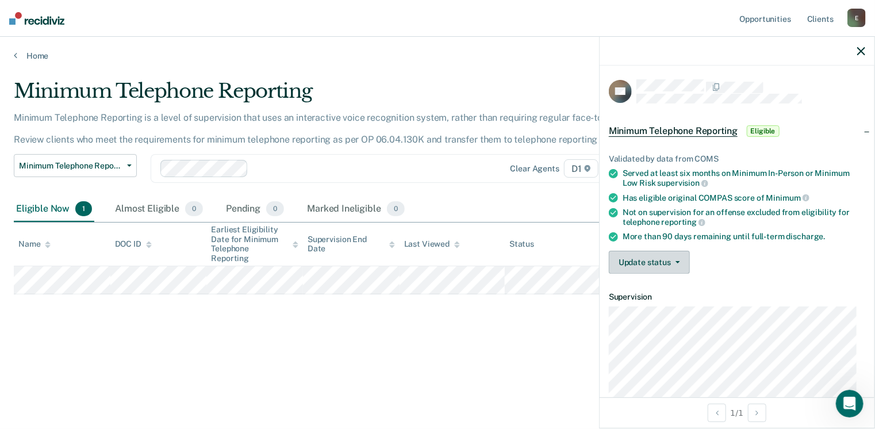
click at [674, 260] on button "Update status" at bounding box center [649, 262] width 81 height 23
click at [860, 56] on div at bounding box center [736, 51] width 275 height 29
click at [863, 51] on icon "button" at bounding box center [861, 51] width 8 height 8
